Goal: Contribute content: Add original content to the website for others to see

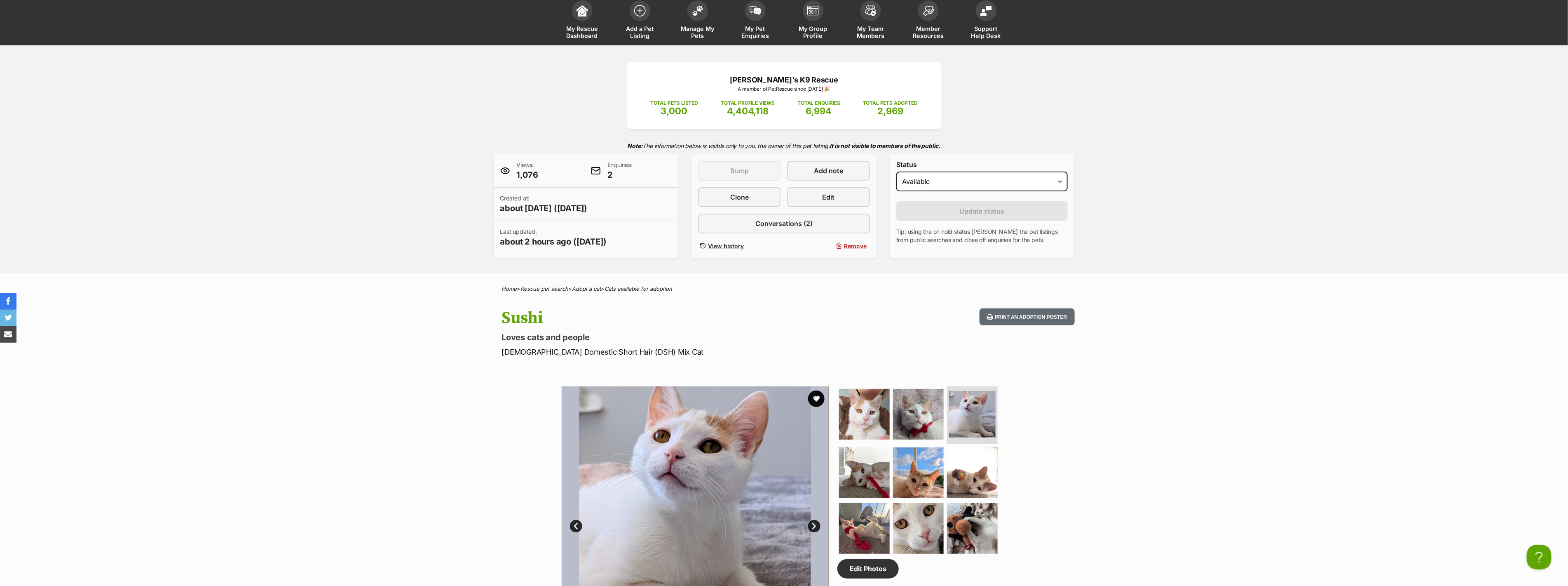
scroll to position [91, 0]
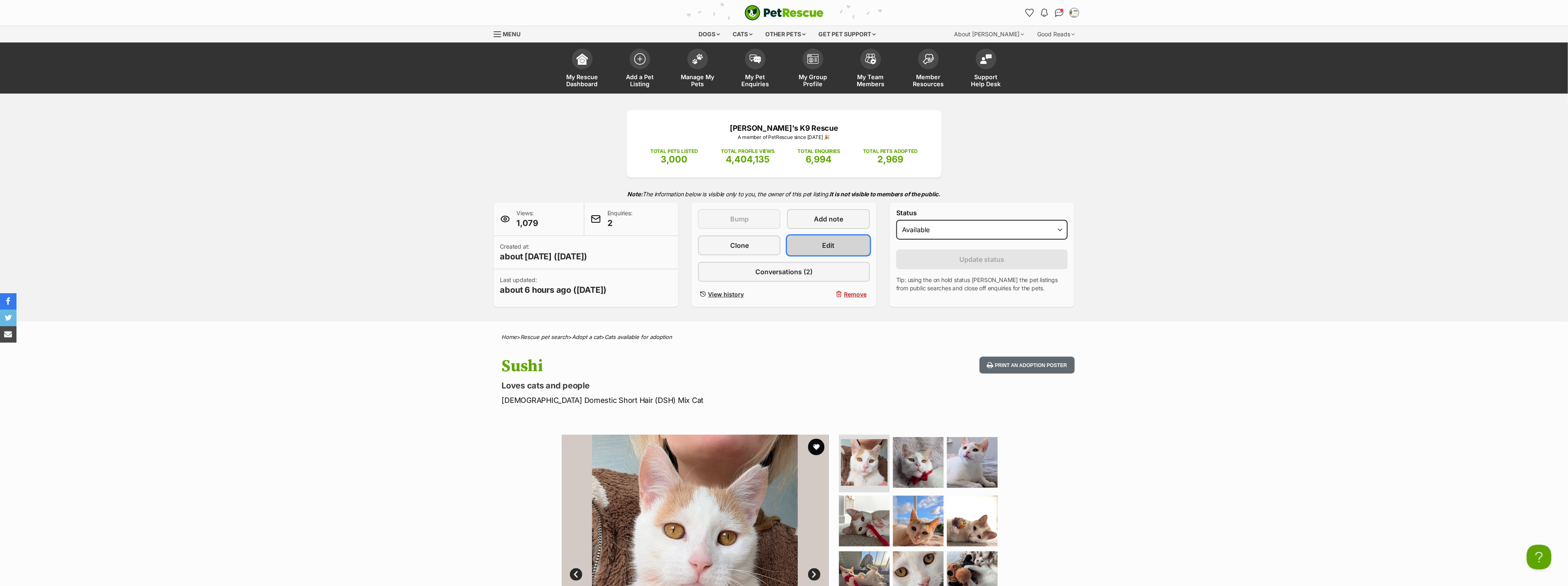
click at [831, 242] on span "Edit" at bounding box center [828, 245] width 12 height 10
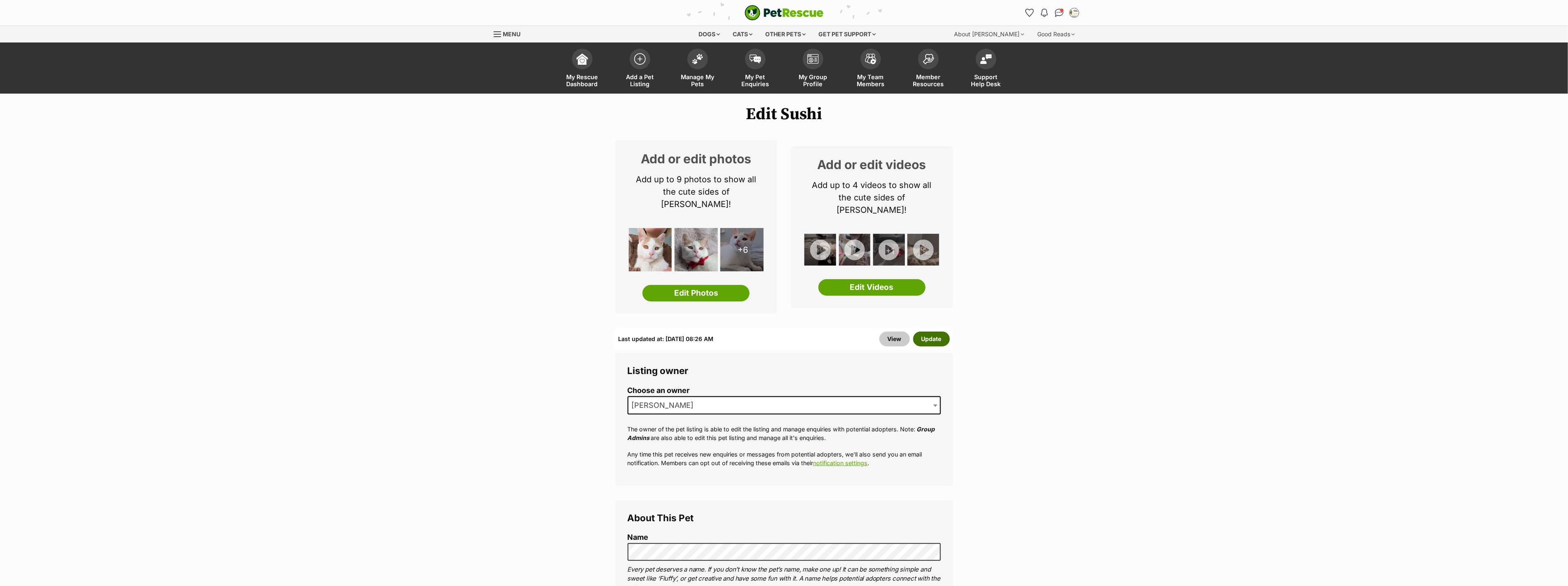
click at [933, 331] on button "Update" at bounding box center [931, 339] width 37 height 15
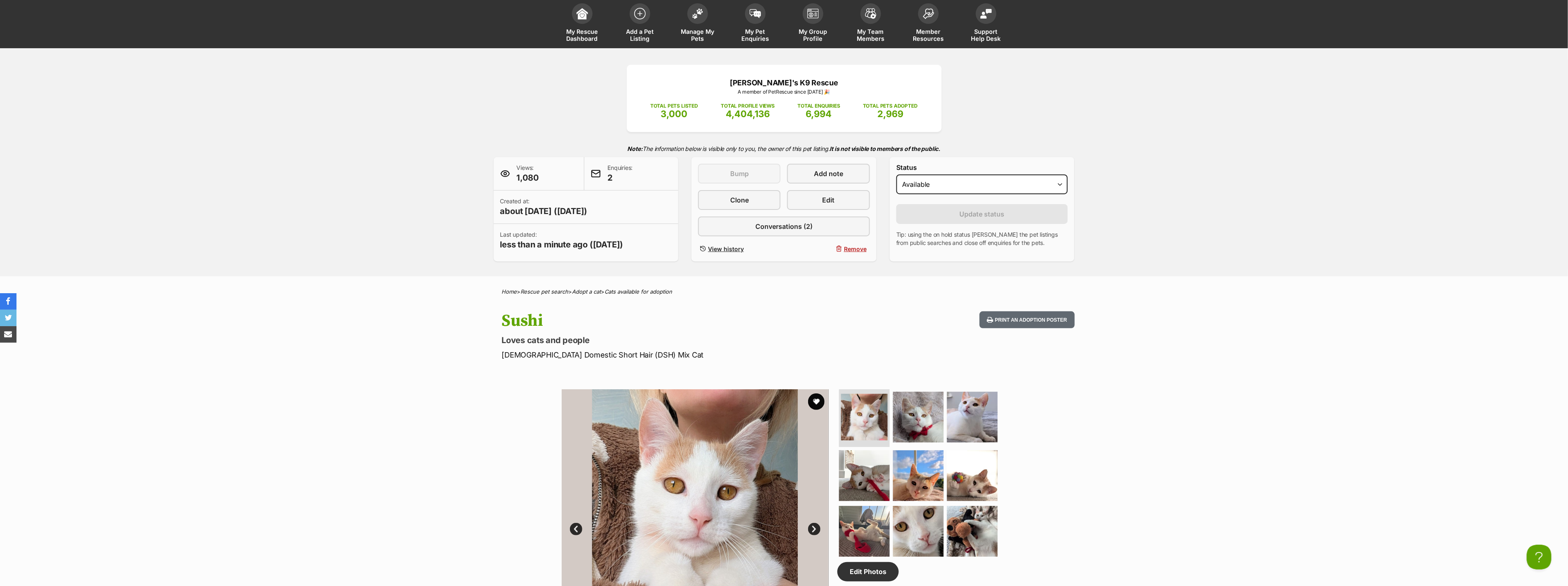
scroll to position [274, 0]
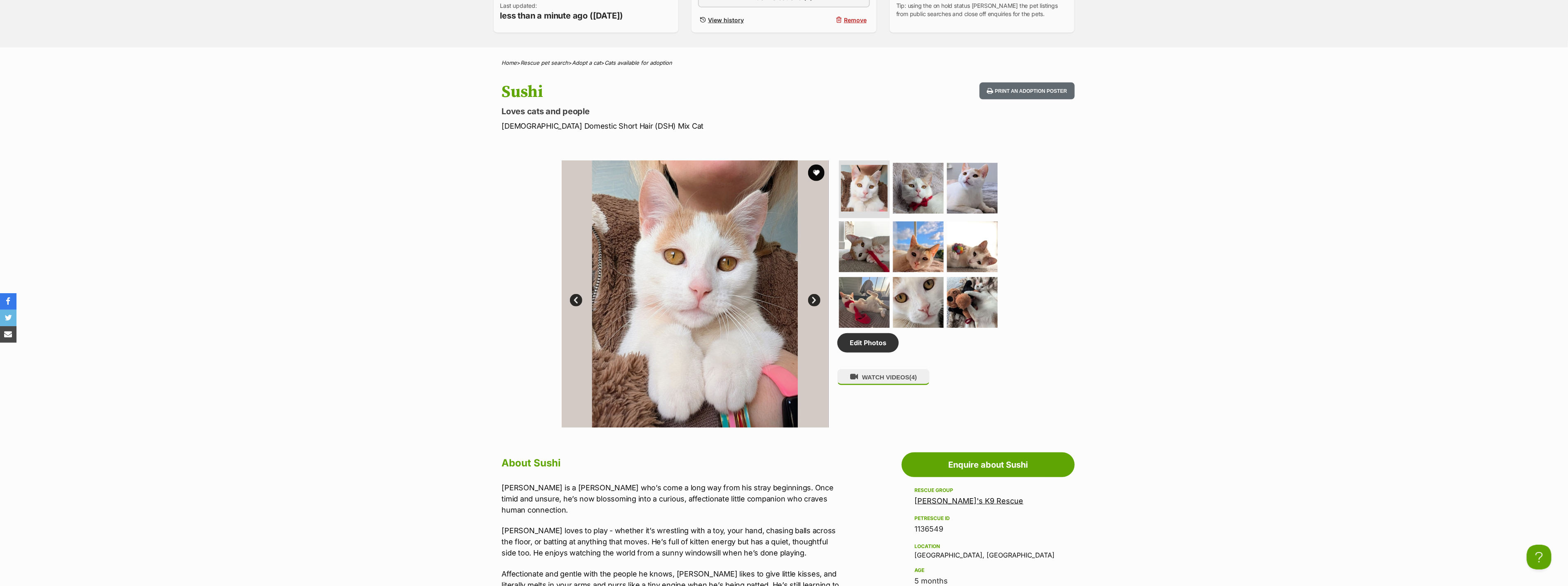
click at [814, 297] on link "Next" at bounding box center [814, 300] width 12 height 12
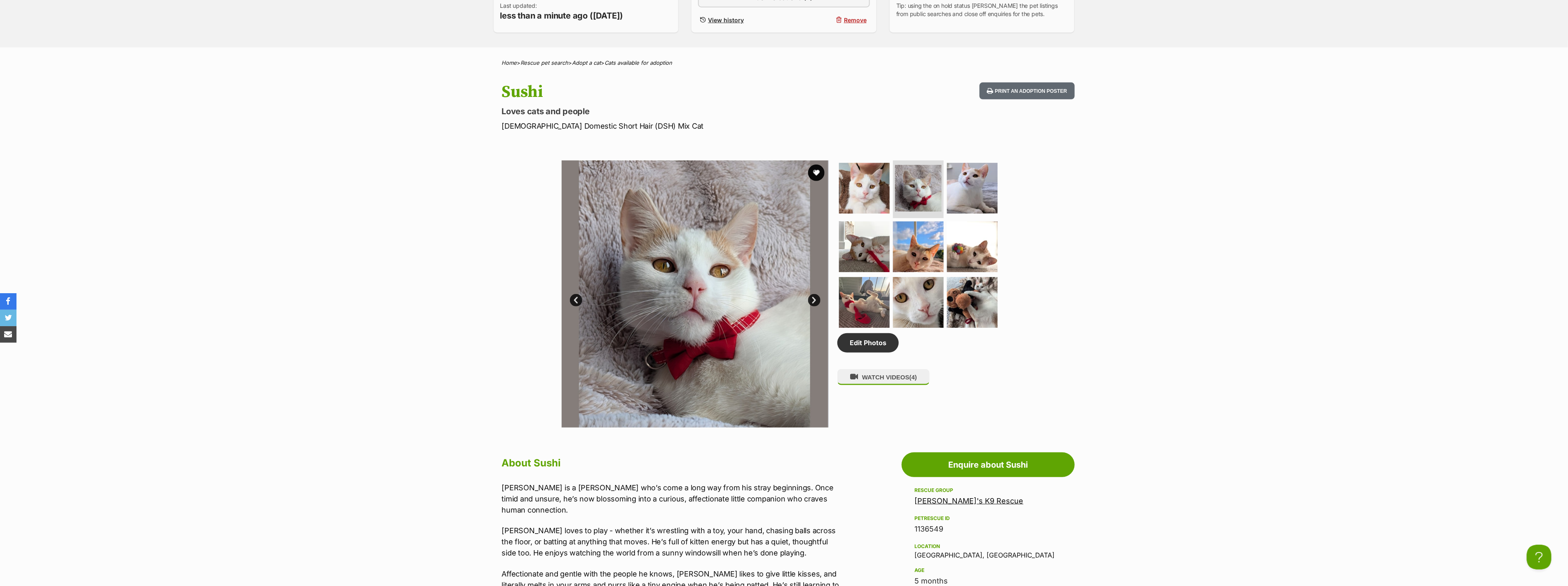
click at [814, 297] on link "Next" at bounding box center [814, 300] width 12 height 12
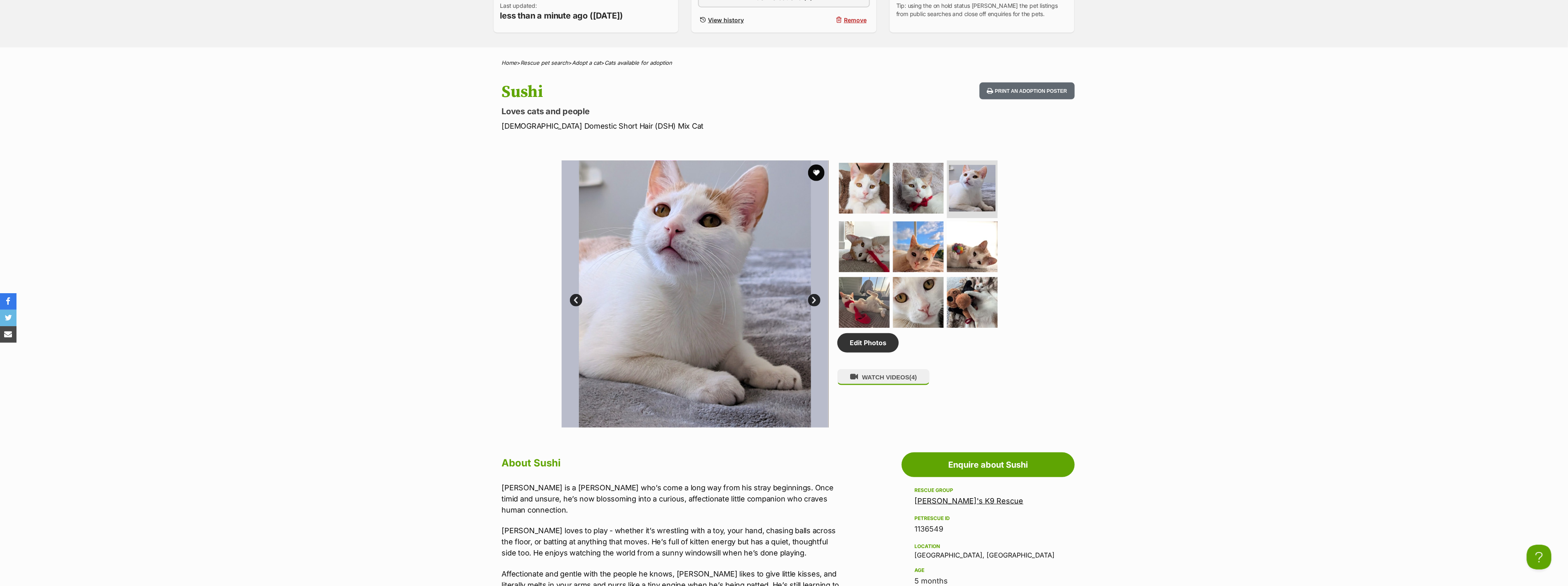
click at [814, 297] on link "Next" at bounding box center [814, 300] width 12 height 12
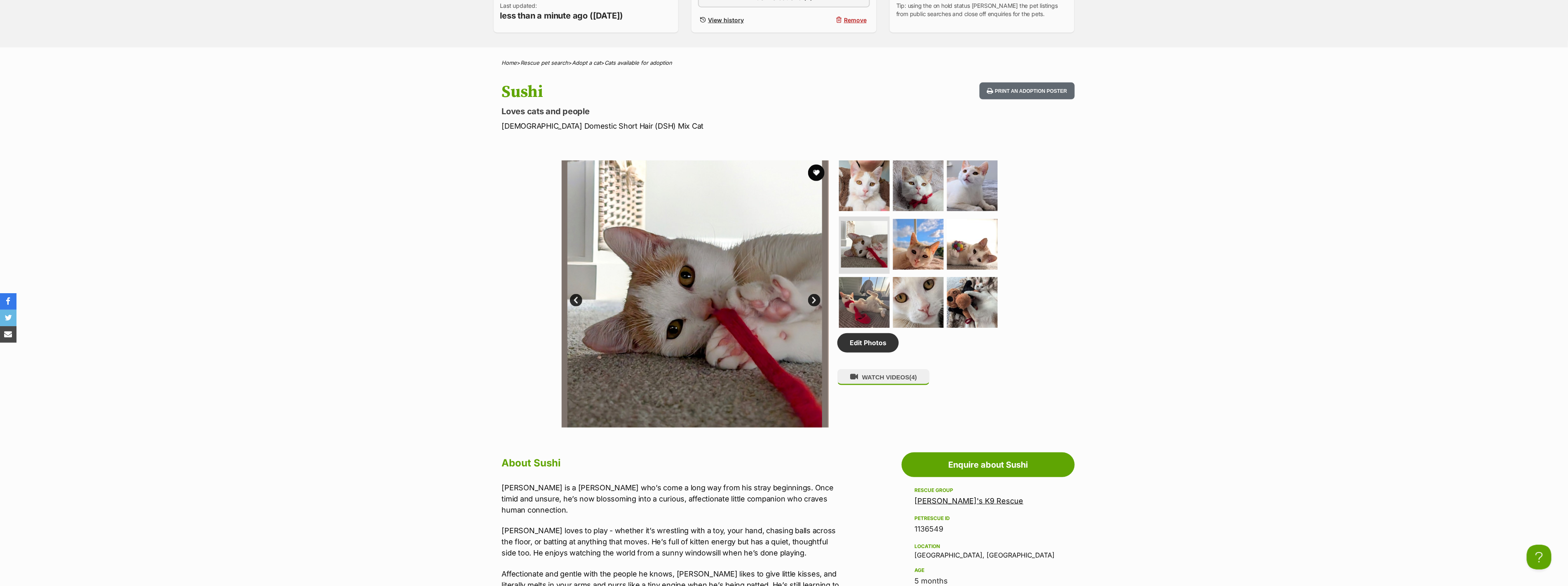
click at [814, 297] on link "Next" at bounding box center [814, 300] width 12 height 12
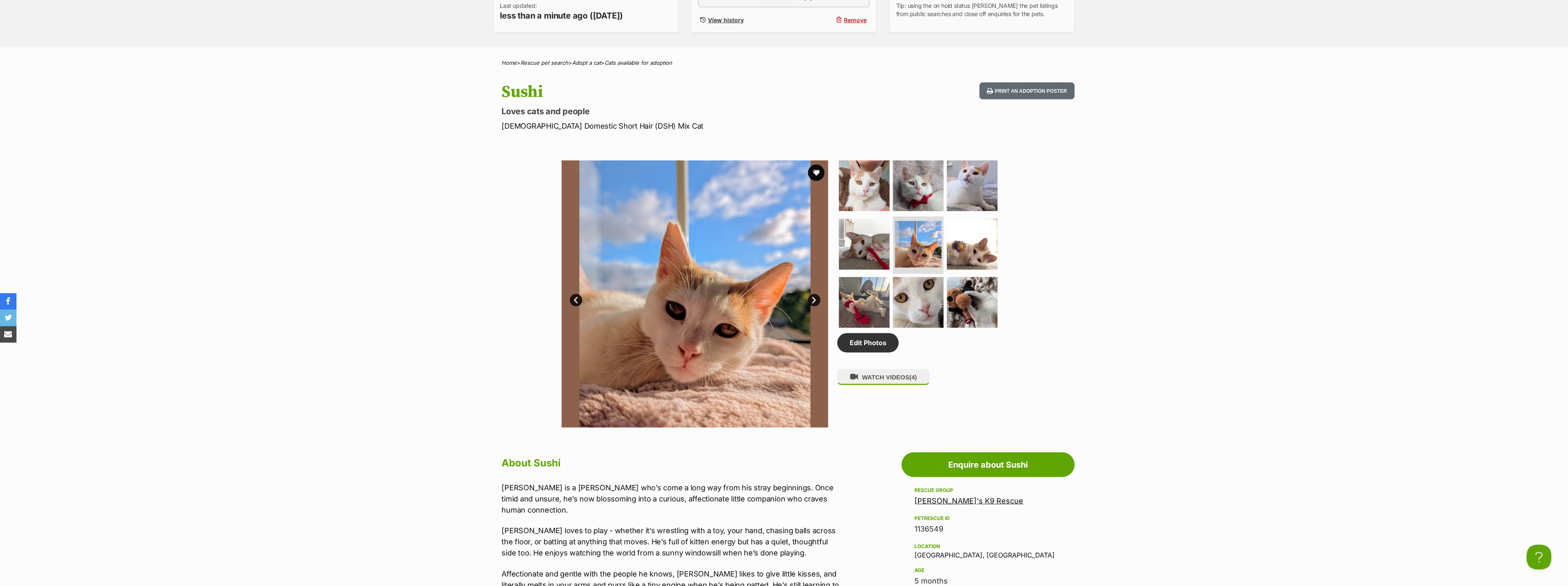
click at [814, 297] on link "Next" at bounding box center [814, 300] width 12 height 12
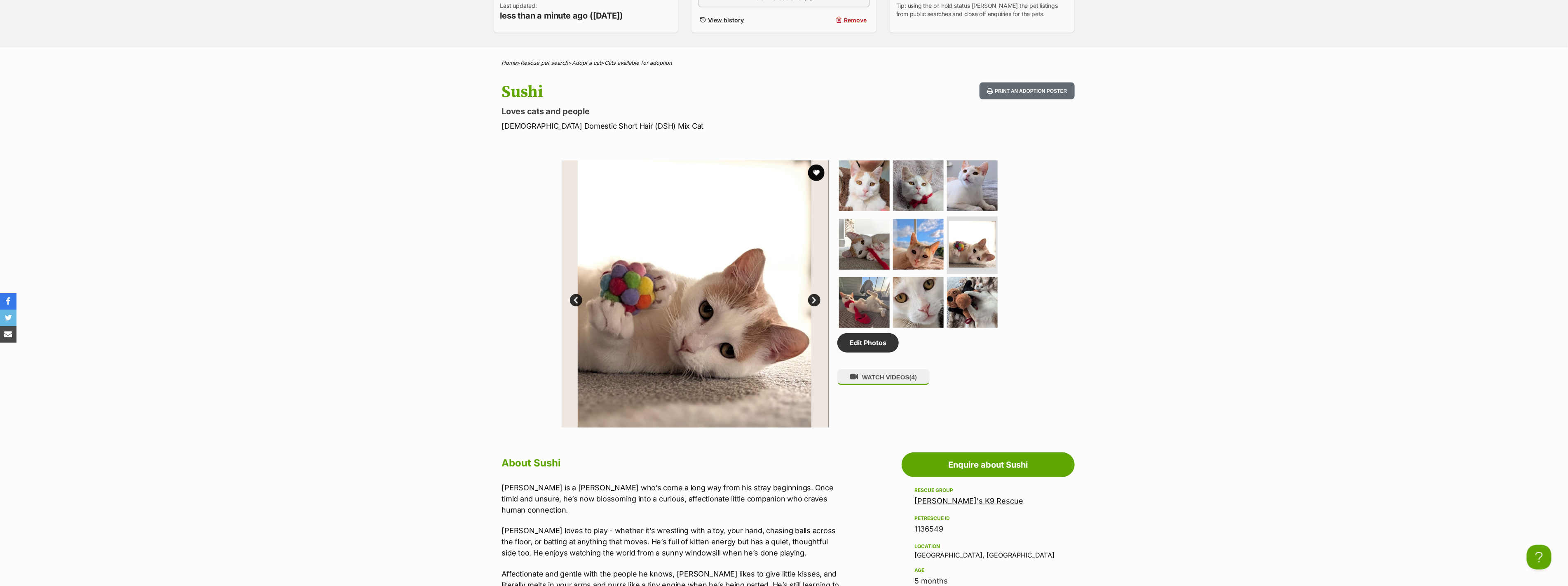
click at [814, 297] on link "Next" at bounding box center [814, 300] width 12 height 12
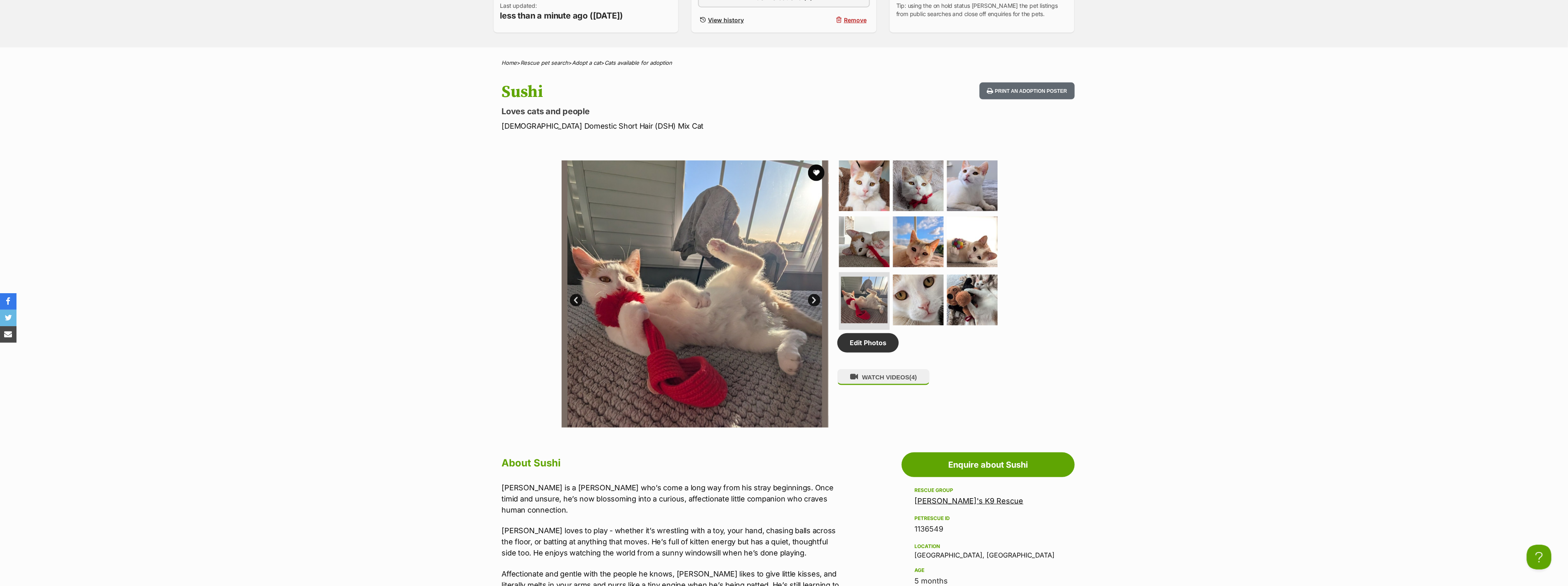
click at [814, 297] on link "Next" at bounding box center [814, 300] width 12 height 12
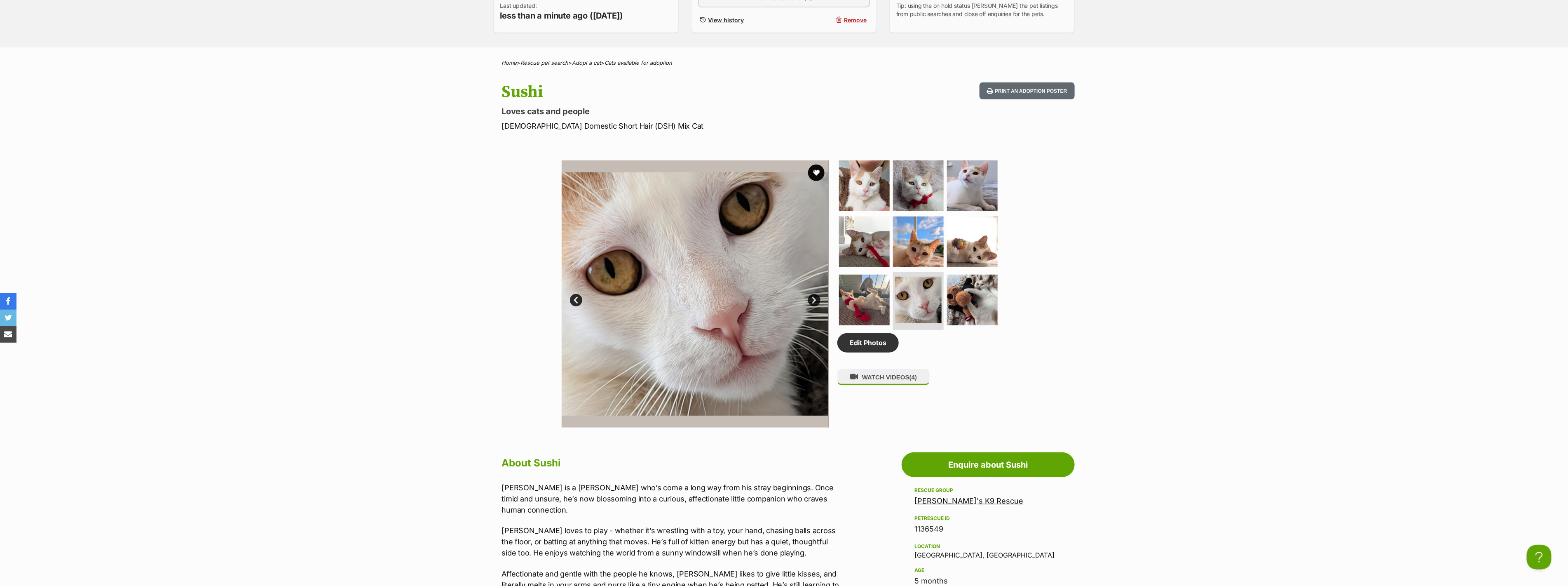
click at [814, 297] on link "Next" at bounding box center [814, 300] width 12 height 12
